Goal: Navigation & Orientation: Find specific page/section

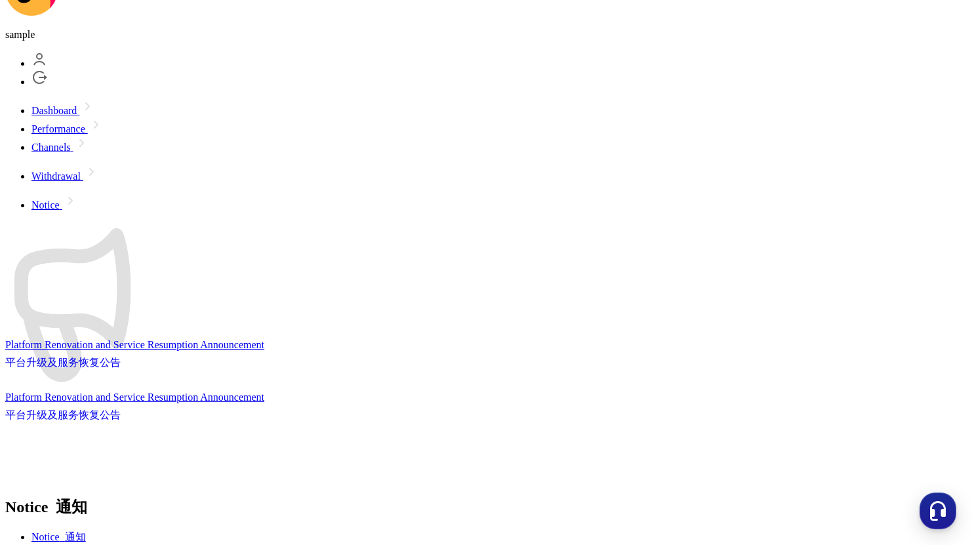
scroll to position [597, 0]
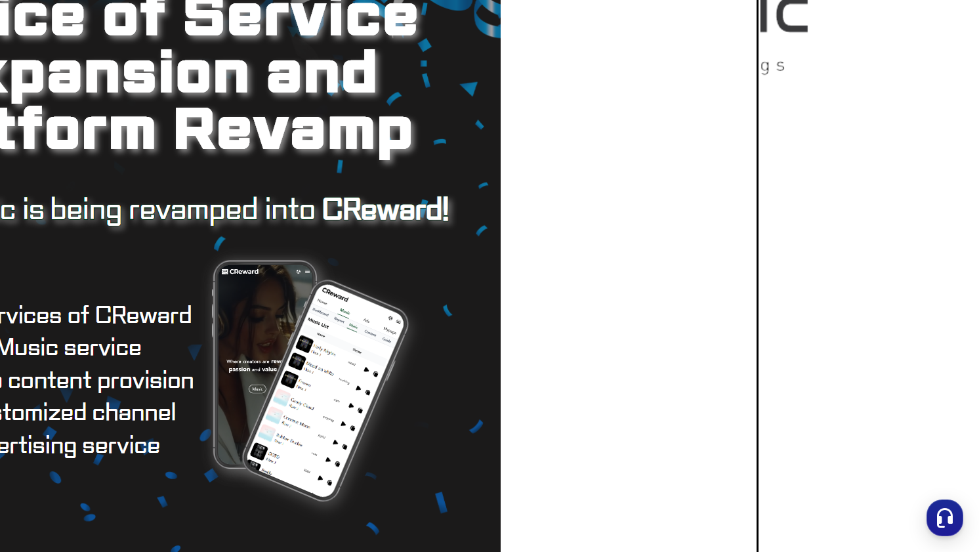
scroll to position [45, 0]
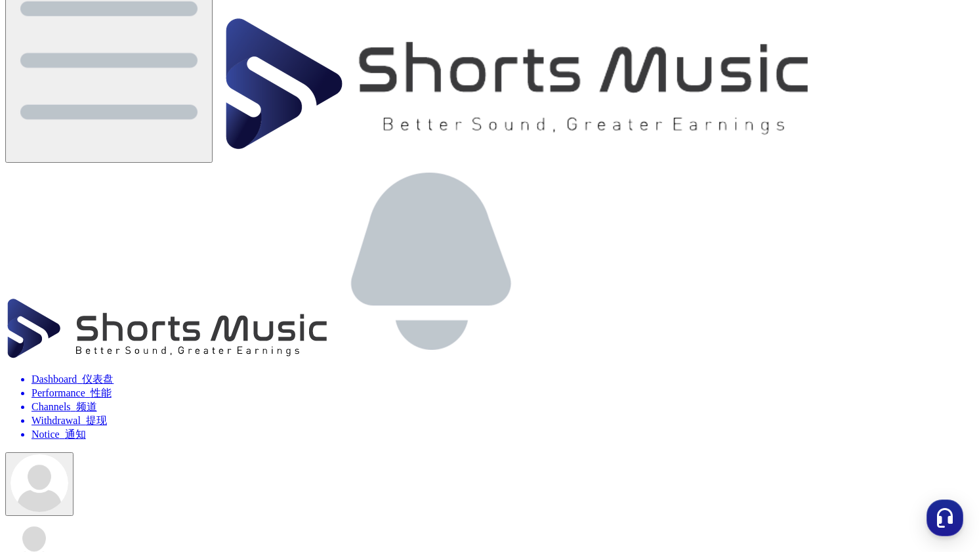
click at [792, 414] on li "Withdrawal 提现" at bounding box center [502, 421] width 942 height 14
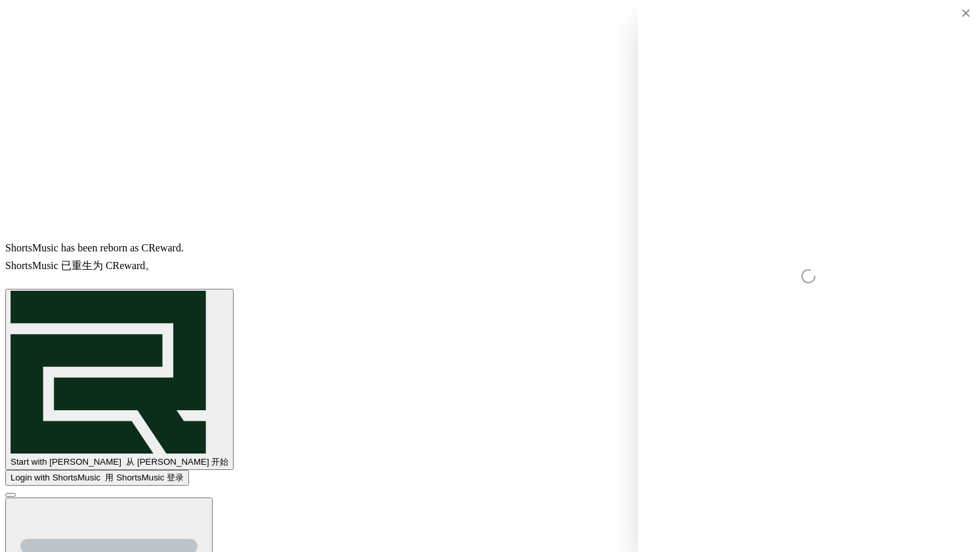
scroll to position [45, 0]
